Goal: Share content

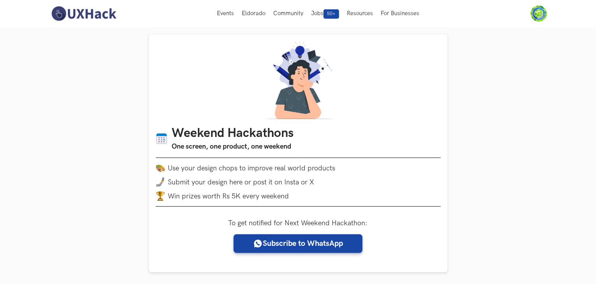
click at [110, 13] on img at bounding box center [83, 13] width 69 height 16
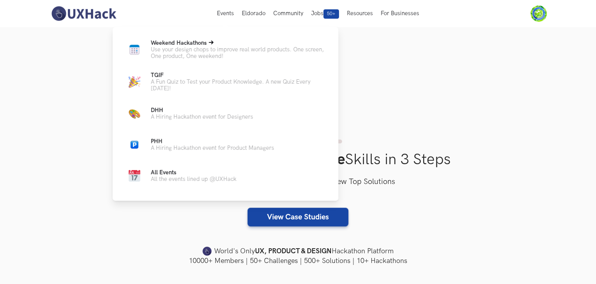
click at [234, 51] on p "Use your design chops to improve real world products. One screen, One product, …" at bounding box center [238, 52] width 175 height 13
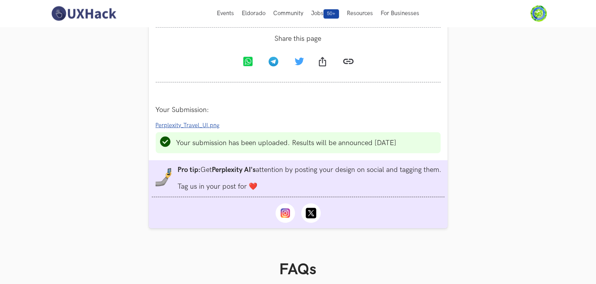
scroll to position [591, 0]
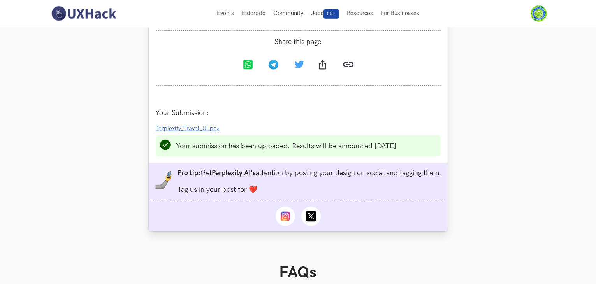
click at [323, 69] on img at bounding box center [322, 65] width 7 height 10
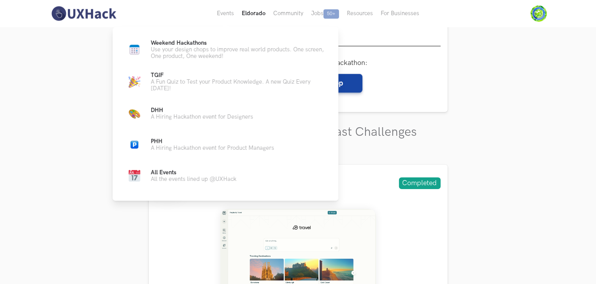
scroll to position [156, 0]
